Goal: Task Accomplishment & Management: Manage account settings

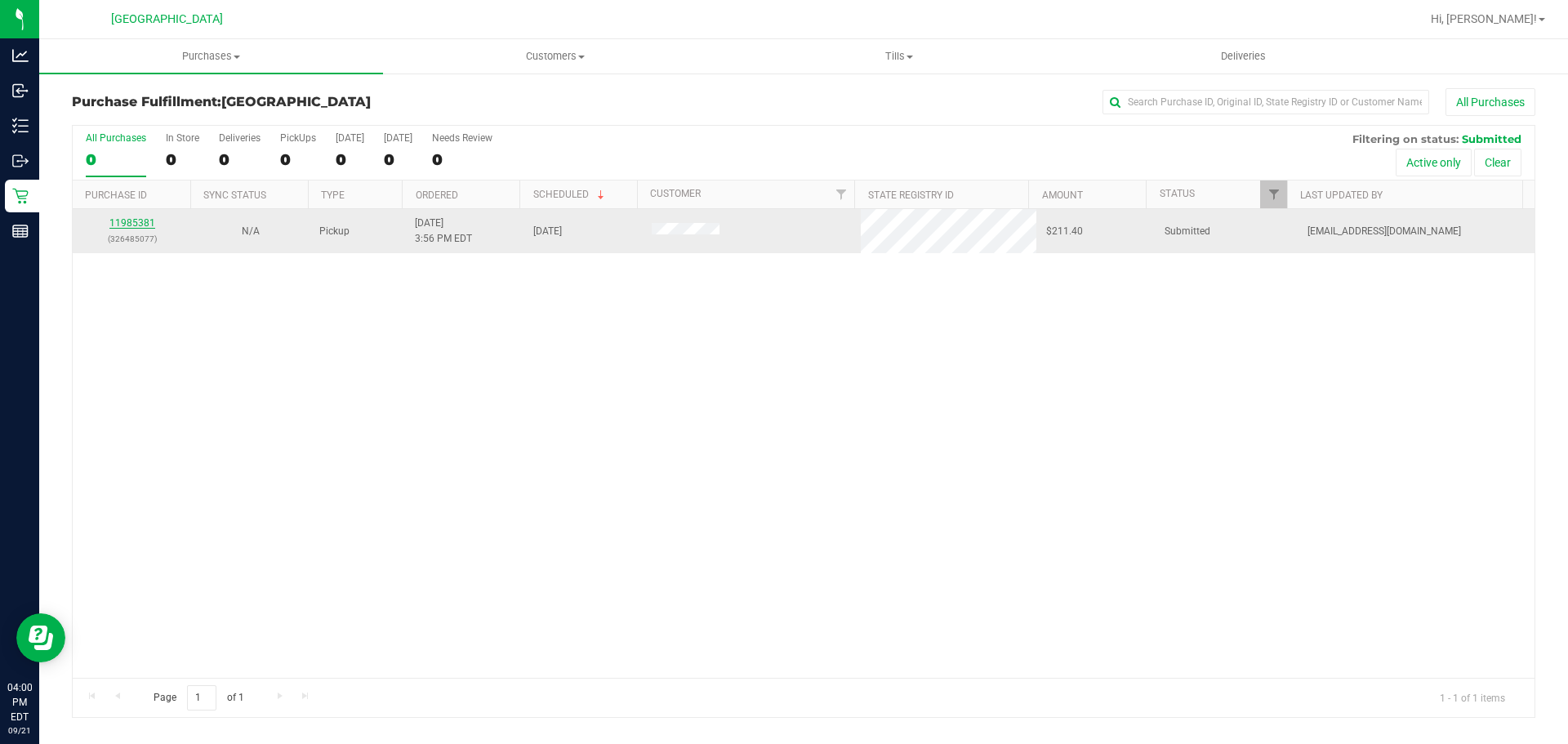
click at [128, 223] on link "11985381" at bounding box center [132, 223] width 46 height 11
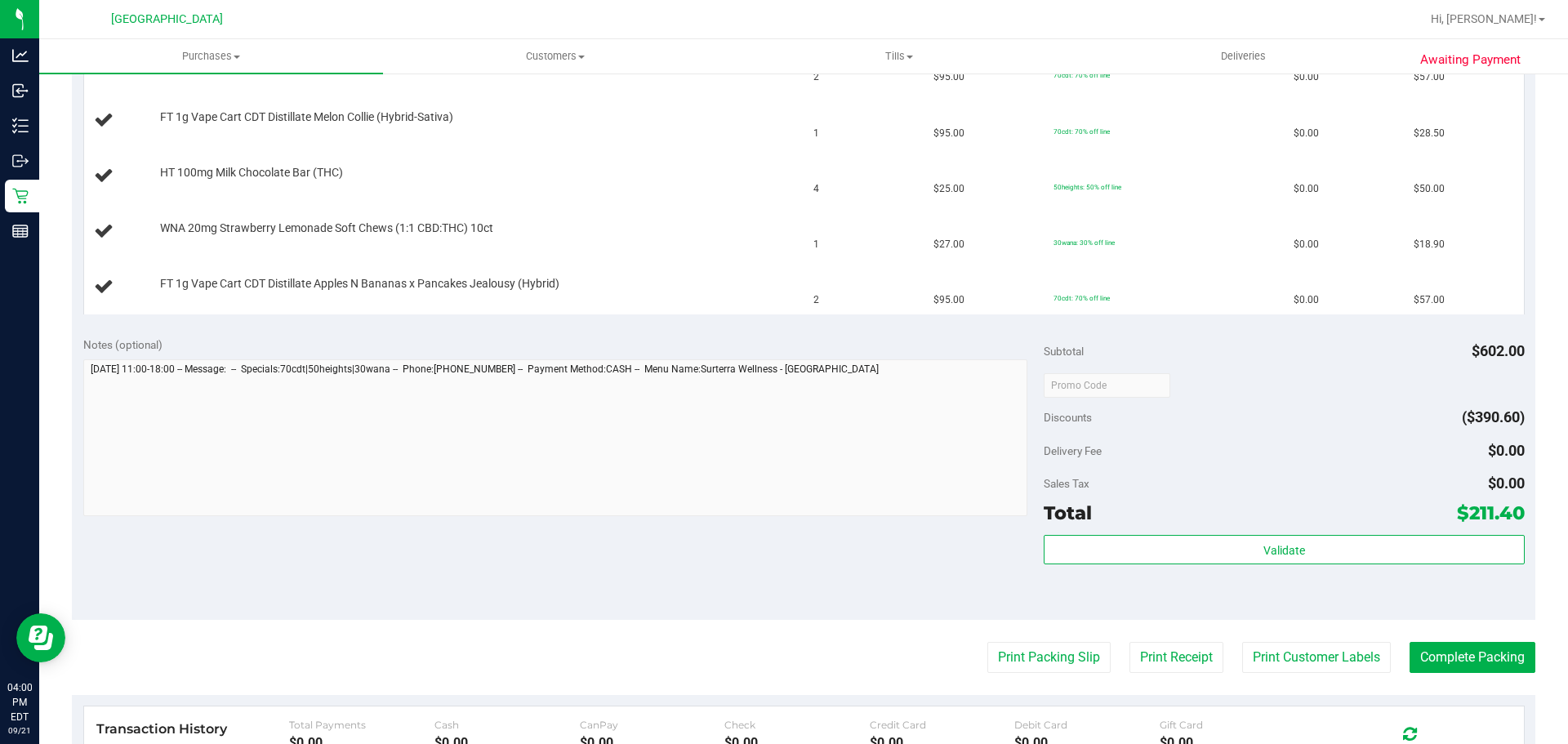
scroll to position [490, 0]
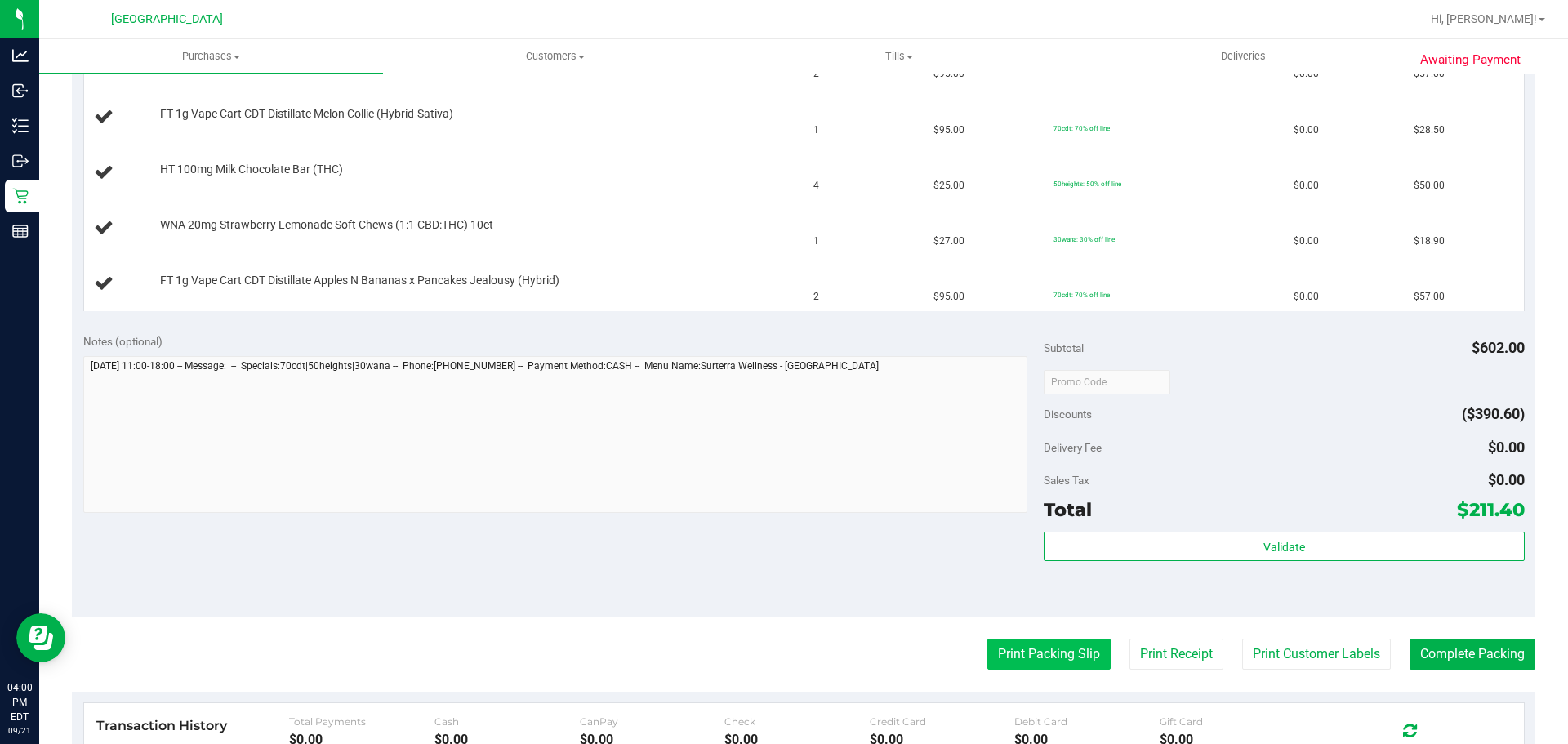
click at [1052, 664] on button "Print Packing Slip" at bounding box center [1049, 654] width 124 height 31
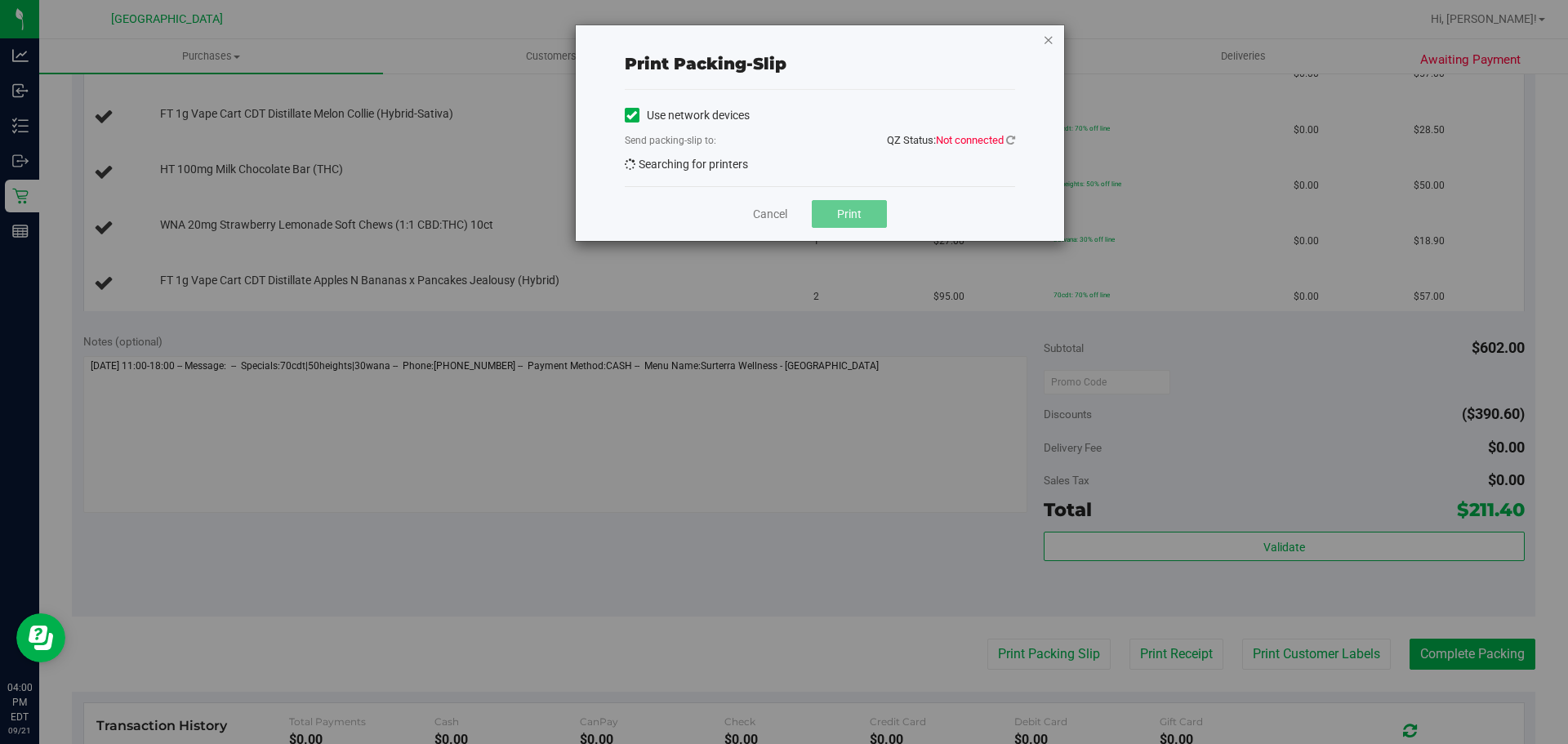
click at [1052, 35] on icon "button" at bounding box center [1048, 39] width 11 height 20
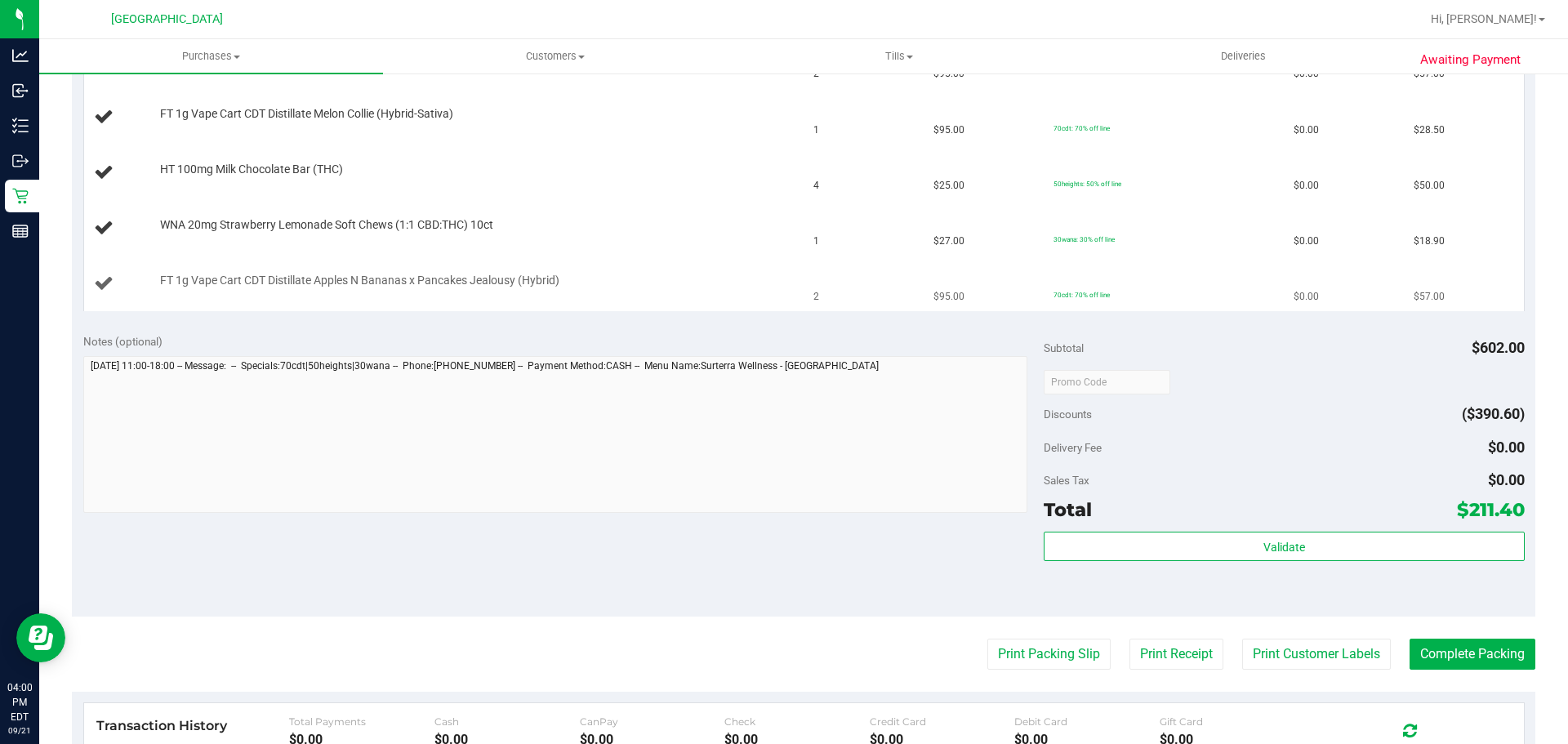
click at [736, 269] on td "FT 1g Vape Cart CDT Distillate Apples N Bananas x Pancakes Jealousy (Hybrid)" at bounding box center [445, 284] width 720 height 55
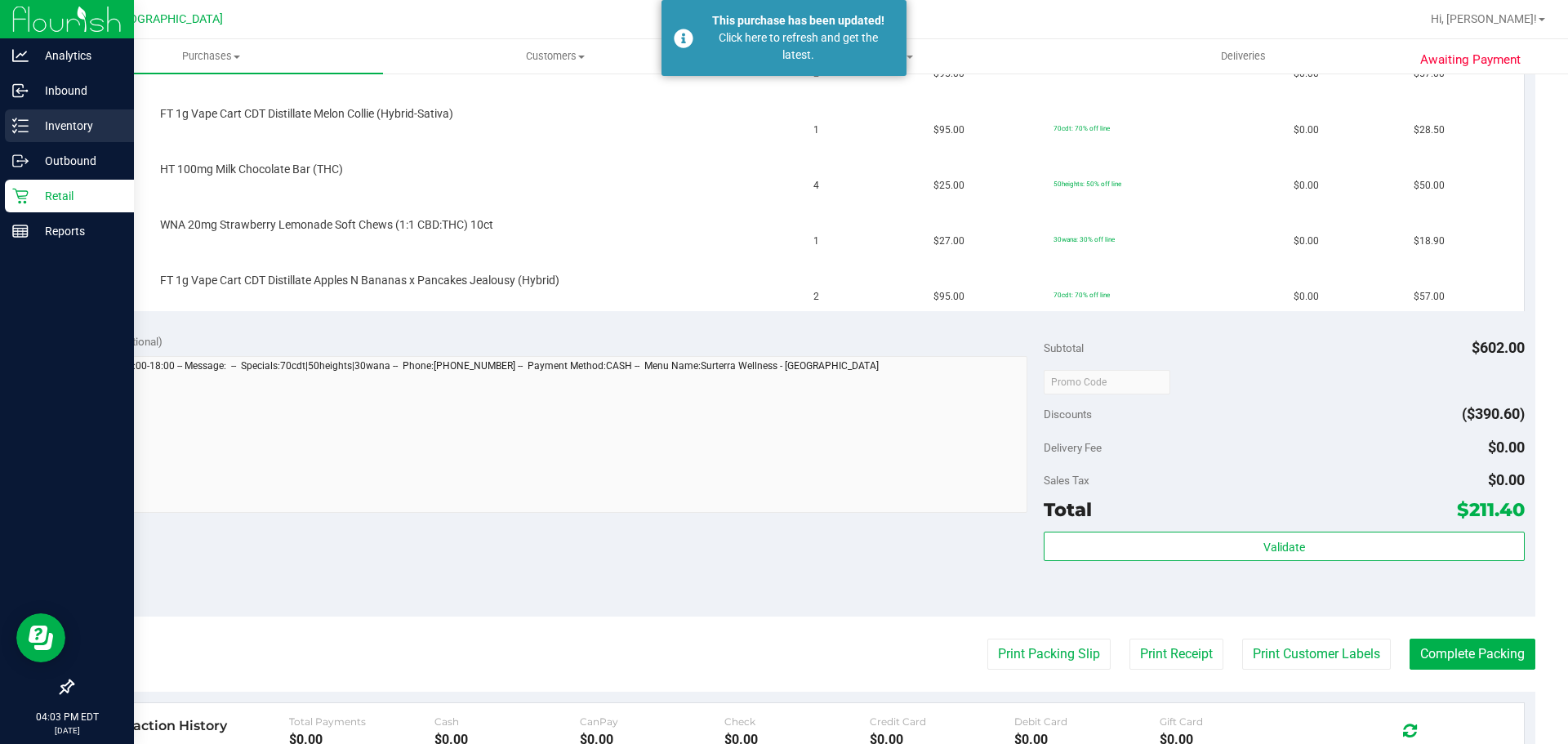
click at [8, 128] on div "Inventory" at bounding box center [69, 125] width 129 height 32
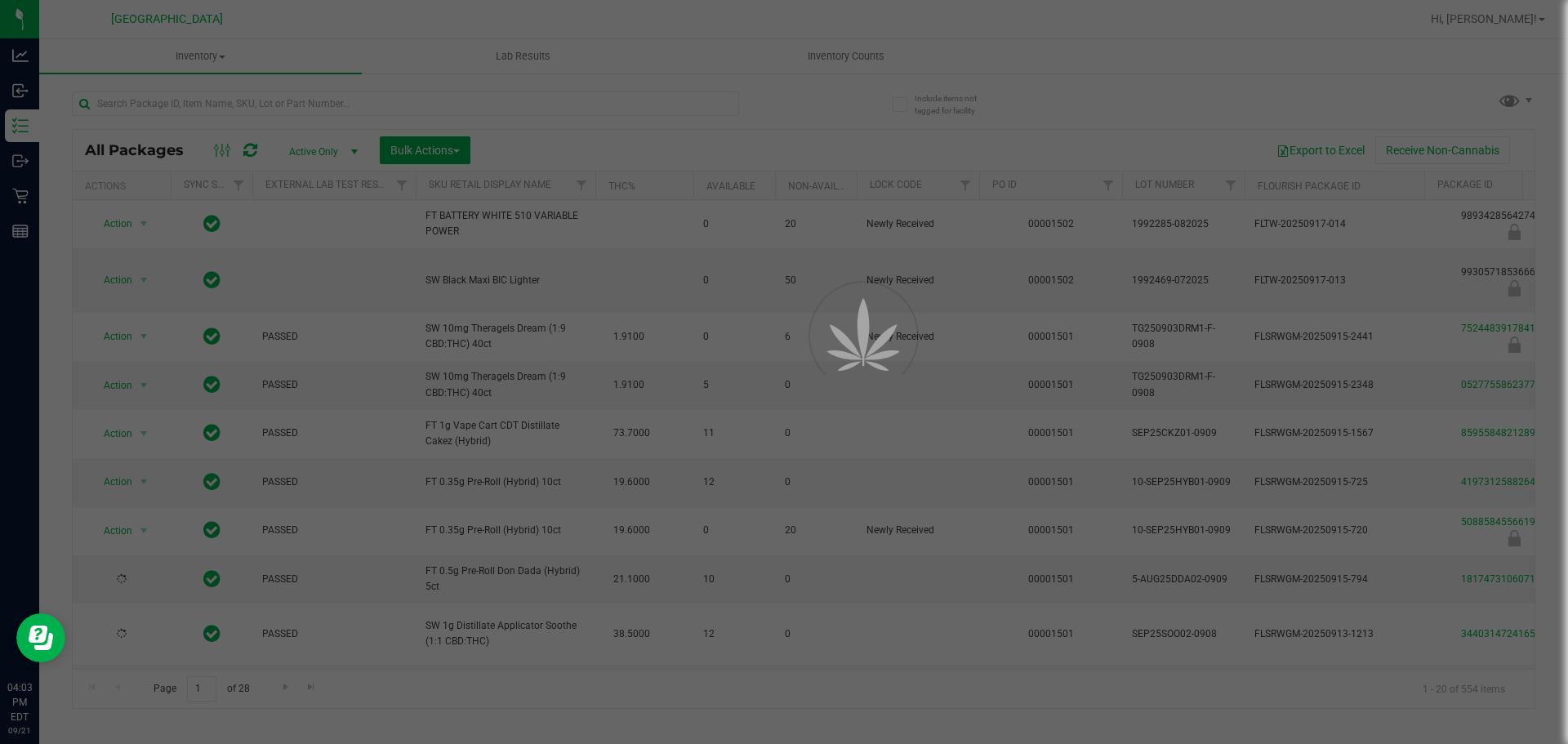
click at [363, 100] on div at bounding box center [784, 372] width 1568 height 744
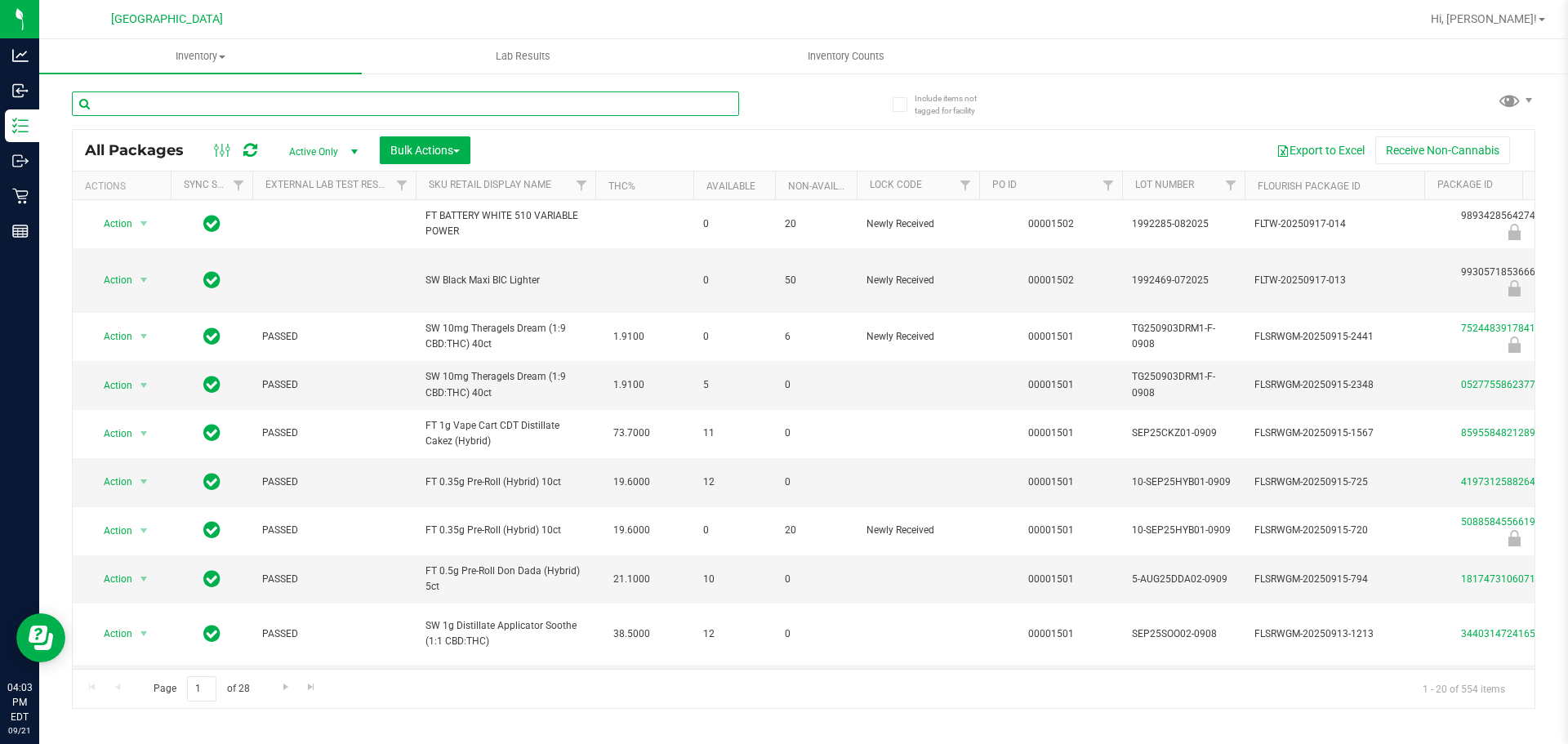
click at [363, 100] on input "text" at bounding box center [406, 104] width 667 height 25
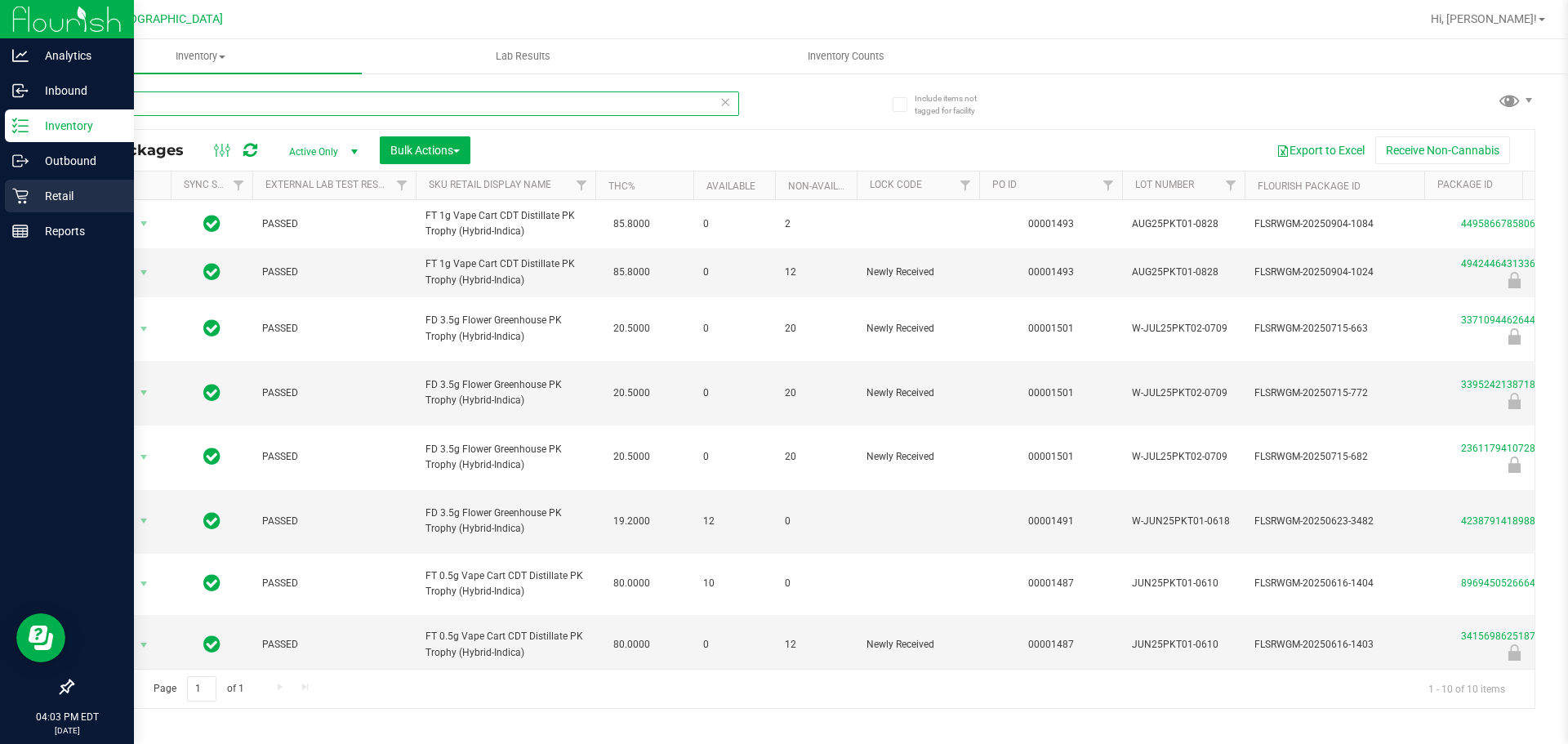
type input "pkt"
click at [0, 209] on link "Retail" at bounding box center [67, 197] width 134 height 35
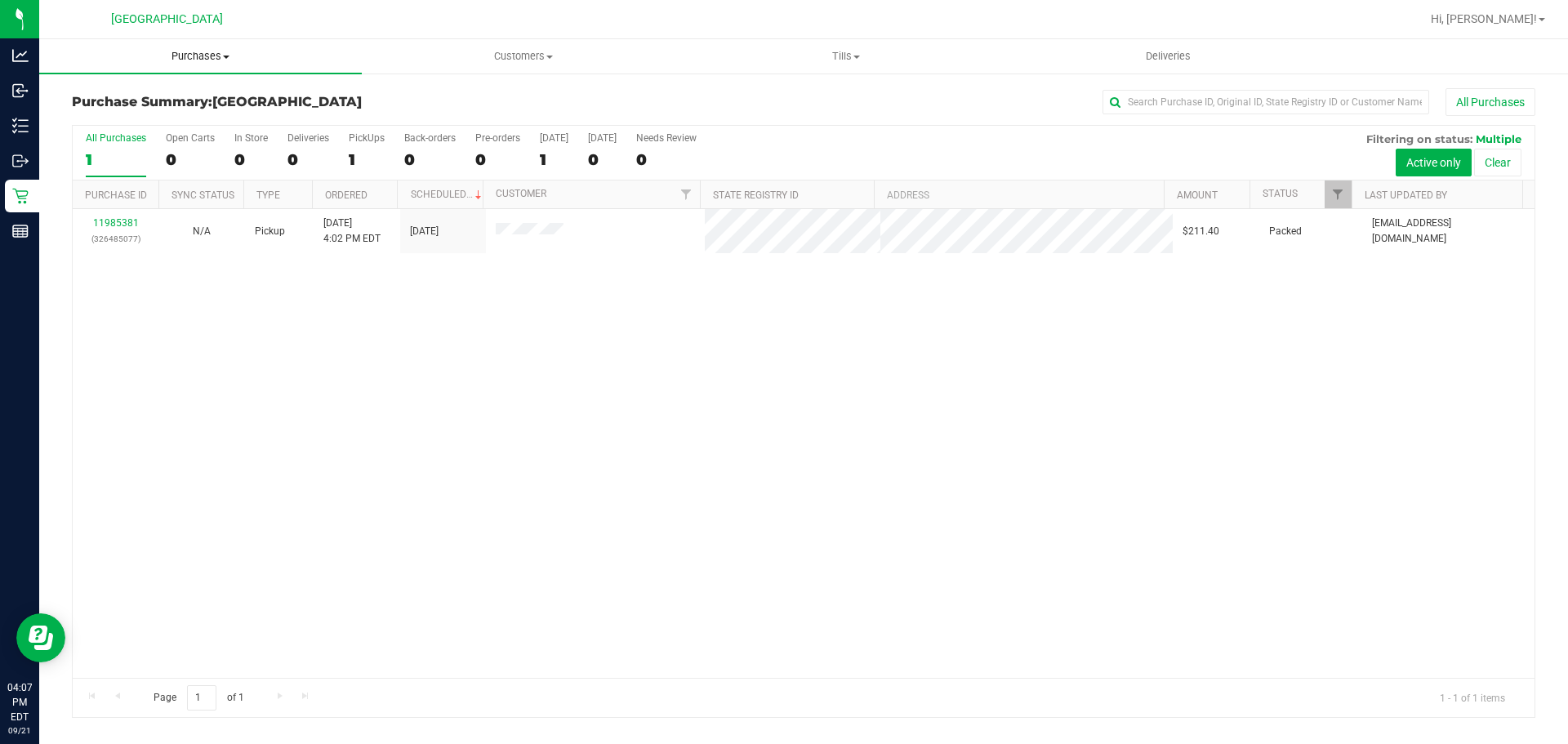
click at [194, 59] on span "Purchases" at bounding box center [200, 56] width 322 height 14
click at [150, 111] on li "Fulfillment" at bounding box center [200, 118] width 322 height 20
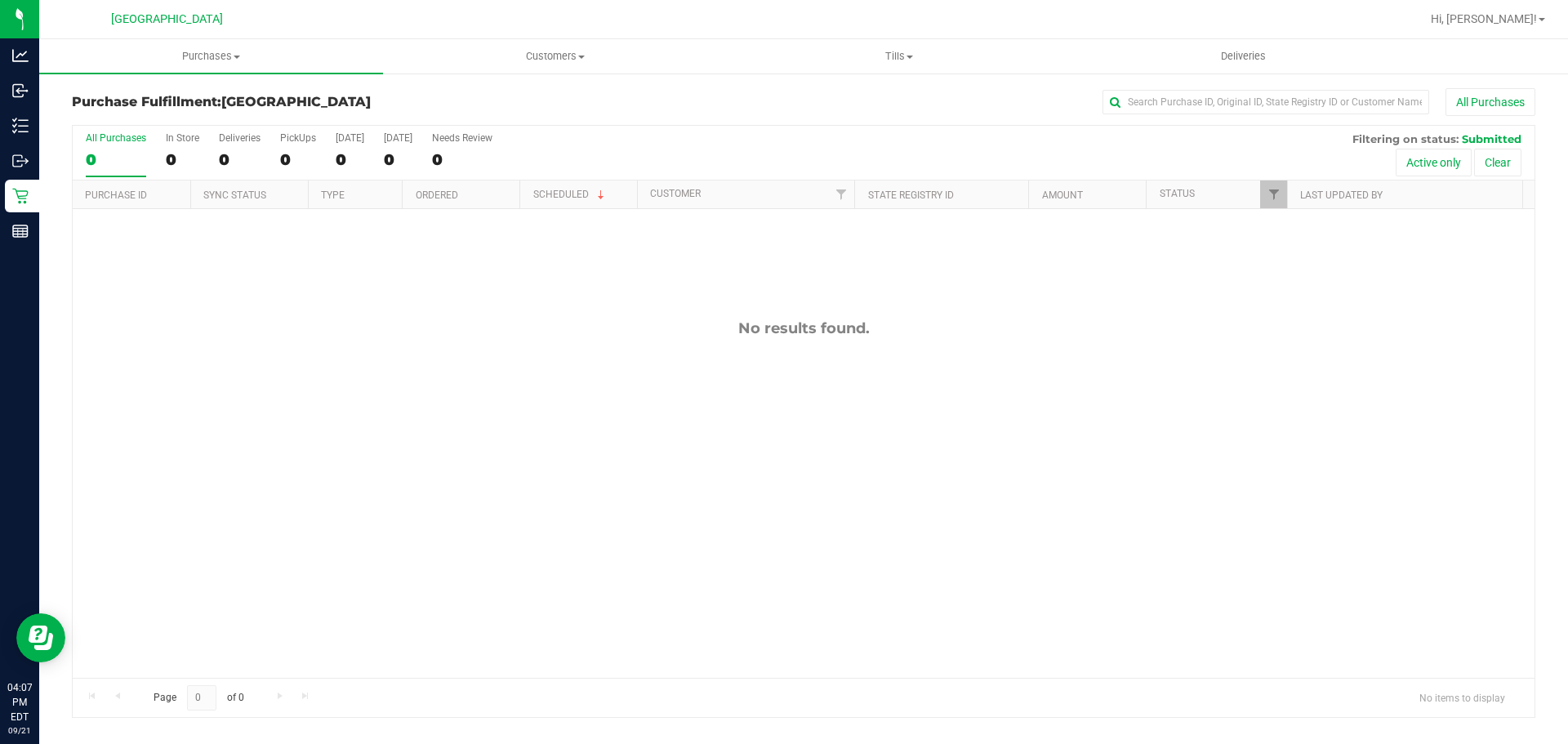
click at [755, 334] on div "No results found." at bounding box center [803, 498] width 1462 height 579
